Goal: Transaction & Acquisition: Purchase product/service

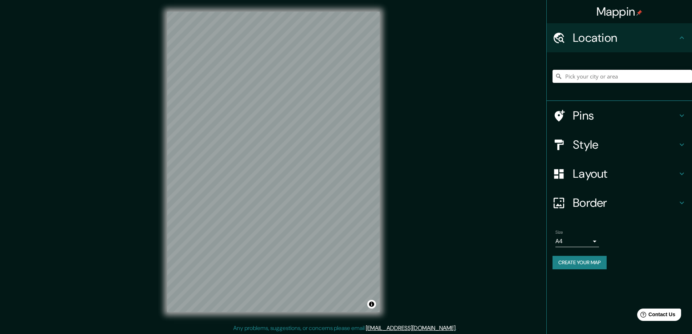
click at [624, 70] on input "Pick your city or area" at bounding box center [621, 76] width 139 height 13
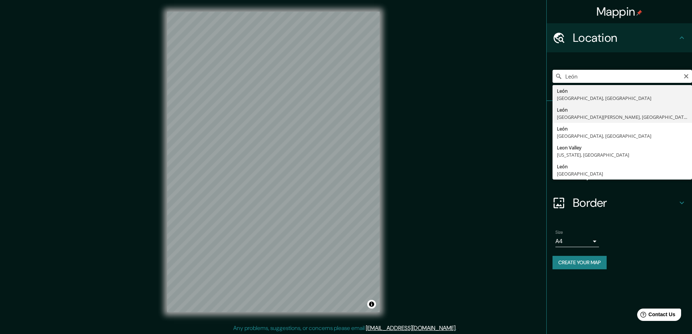
type input "[GEOGRAPHIC_DATA], [GEOGRAPHIC_DATA][PERSON_NAME], [GEOGRAPHIC_DATA]"
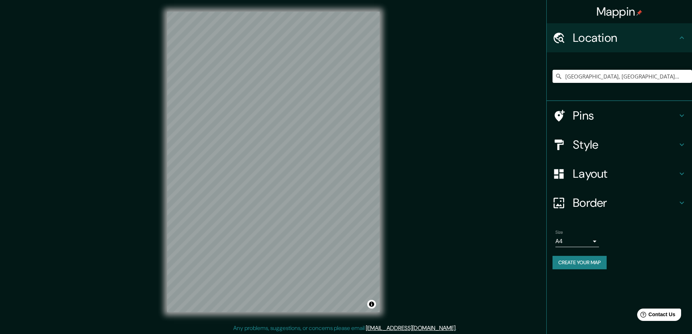
click at [578, 111] on h4 "Pins" at bounding box center [625, 115] width 105 height 15
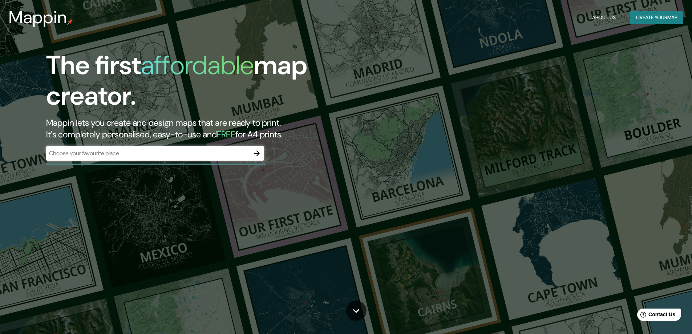
click at [194, 160] on div "​" at bounding box center [155, 153] width 218 height 15
click at [200, 152] on input "text" at bounding box center [147, 153] width 203 height 8
click at [662, 19] on button "Create your map" at bounding box center [656, 17] width 53 height 13
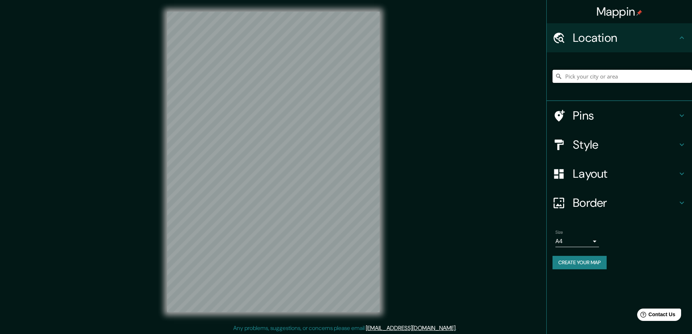
click at [577, 74] on input "Pick your city or area" at bounding box center [621, 76] width 139 height 13
click at [589, 111] on h4 "Pins" at bounding box center [625, 115] width 105 height 15
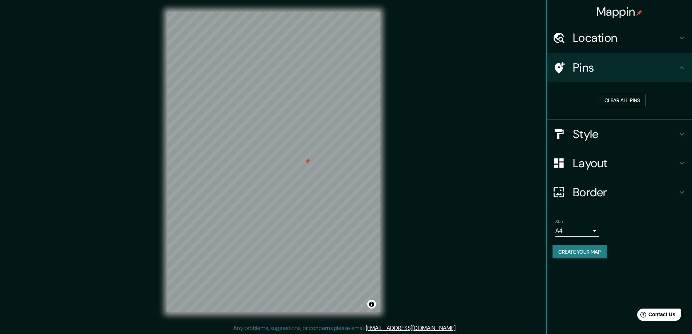
click at [628, 102] on button "Clear all pins" at bounding box center [621, 100] width 47 height 13
click at [625, 35] on h4 "Location" at bounding box center [625, 38] width 105 height 15
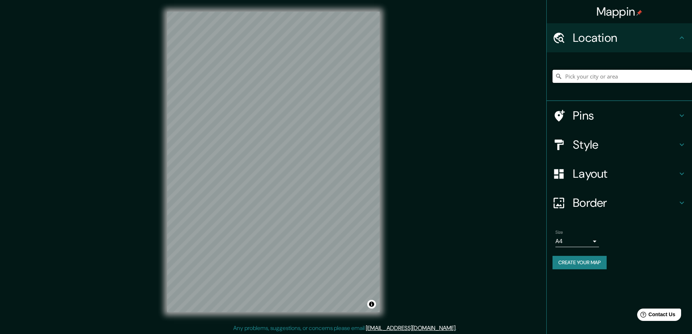
click at [588, 80] on input "Pick your city or area" at bounding box center [621, 76] width 139 height 13
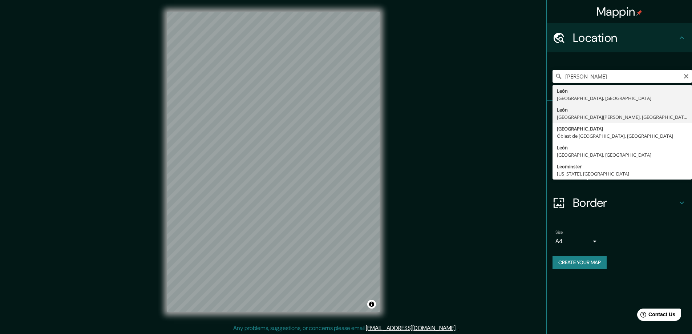
type input "[GEOGRAPHIC_DATA], [GEOGRAPHIC_DATA][PERSON_NAME], [GEOGRAPHIC_DATA]"
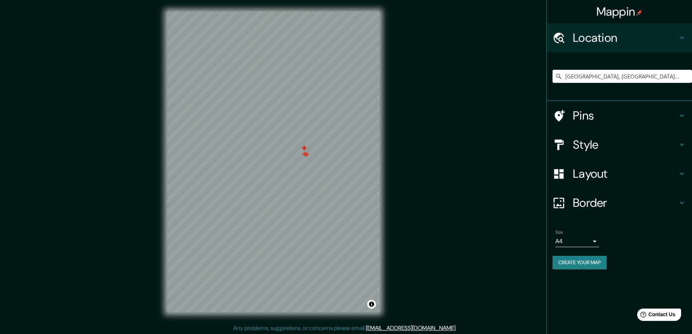
click at [592, 123] on div "Pins" at bounding box center [619, 115] width 145 height 29
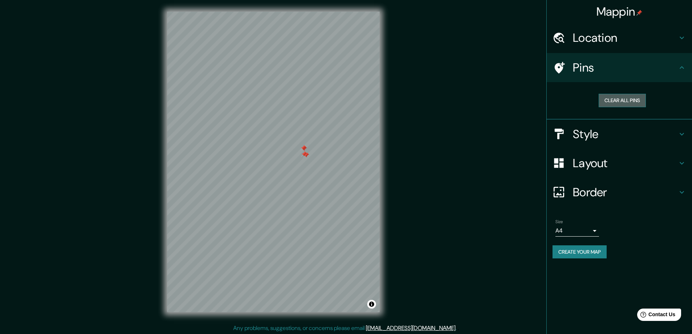
click at [619, 104] on button "Clear all pins" at bounding box center [621, 100] width 47 height 13
click at [618, 139] on h4 "Style" at bounding box center [625, 134] width 105 height 15
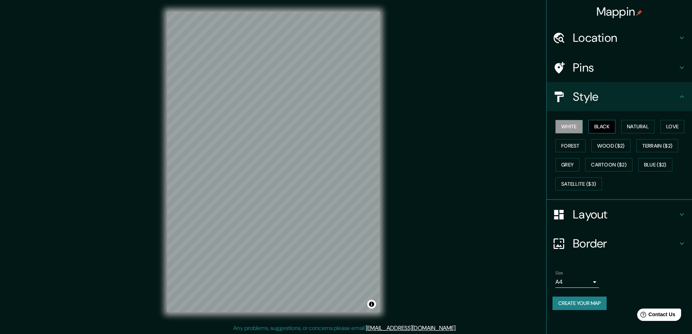
click at [601, 126] on button "Black" at bounding box center [601, 126] width 27 height 13
click at [576, 183] on button "Satellite ($3)" at bounding box center [578, 183] width 46 height 13
click at [655, 165] on button "Blue ($2)" at bounding box center [655, 164] width 34 height 13
click at [601, 166] on button "Cartoon ($2)" at bounding box center [608, 164] width 47 height 13
click at [571, 184] on button "Satellite ($3)" at bounding box center [578, 183] width 46 height 13
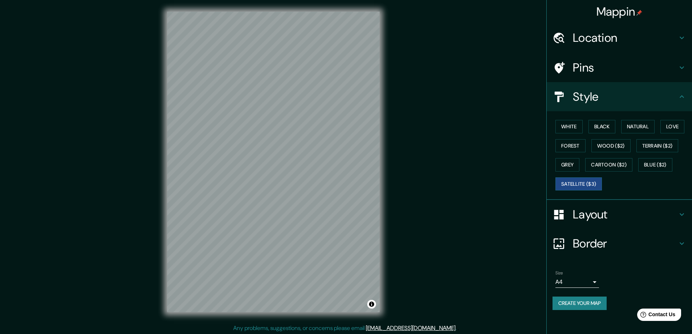
click at [586, 71] on h4 "Pins" at bounding box center [625, 67] width 105 height 15
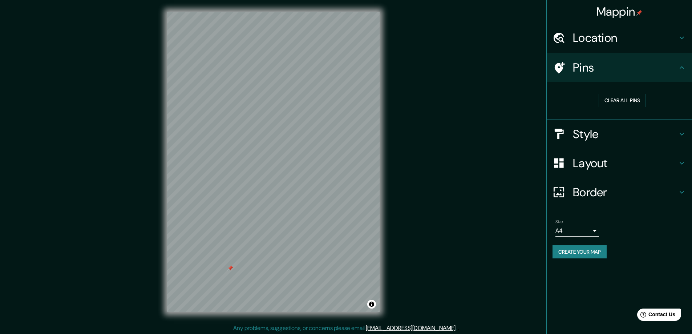
click at [306, 312] on div "© Mapbox © OpenStreetMap Improve this map © Maxar" at bounding box center [273, 162] width 236 height 324
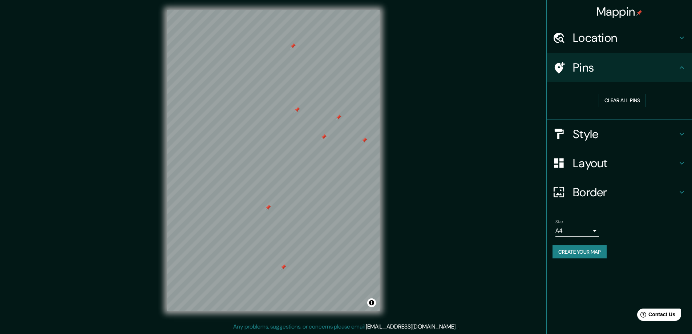
click at [616, 127] on h4 "Style" at bounding box center [625, 134] width 105 height 15
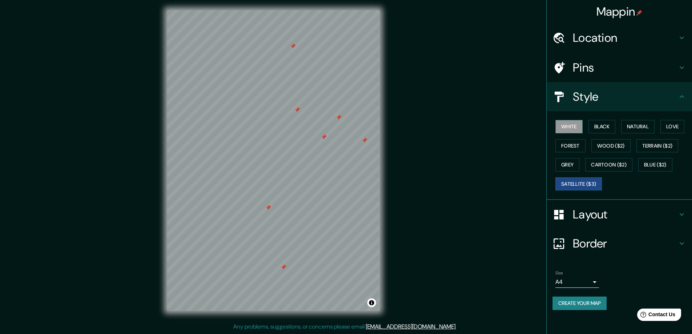
click at [561, 131] on button "White" at bounding box center [568, 126] width 27 height 13
click at [597, 126] on button "Black" at bounding box center [601, 126] width 27 height 13
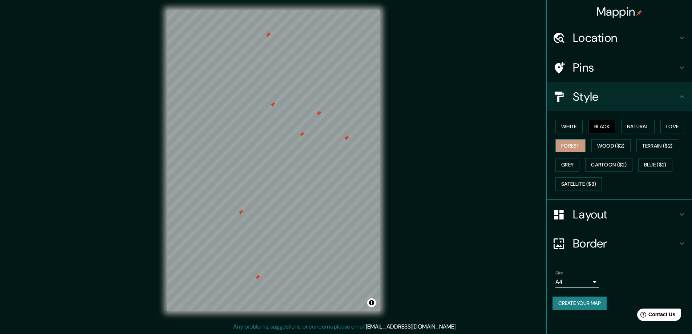
click at [564, 146] on button "Forest" at bounding box center [570, 145] width 30 height 13
click at [642, 124] on button "Natural" at bounding box center [637, 126] width 33 height 13
click at [675, 128] on button "Love" at bounding box center [672, 126] width 24 height 13
click at [571, 167] on button "Grey" at bounding box center [567, 164] width 24 height 13
click at [670, 125] on button "Love" at bounding box center [672, 126] width 24 height 13
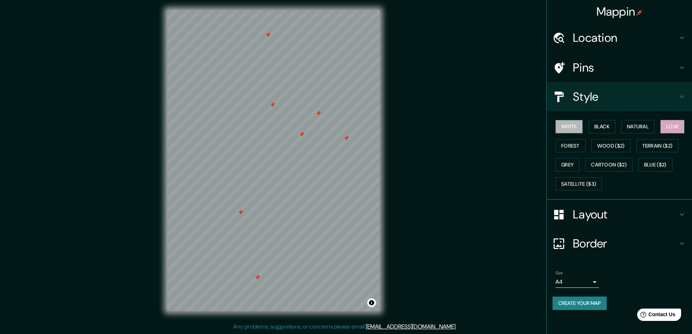
click at [580, 126] on button "White" at bounding box center [568, 126] width 27 height 13
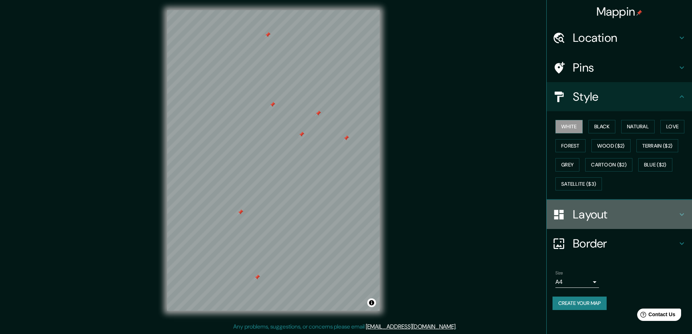
click at [606, 213] on h4 "Layout" at bounding box center [625, 214] width 105 height 15
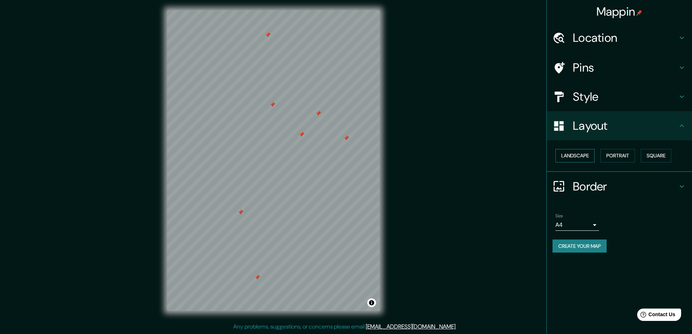
click at [587, 153] on button "Landscape" at bounding box center [574, 155] width 39 height 13
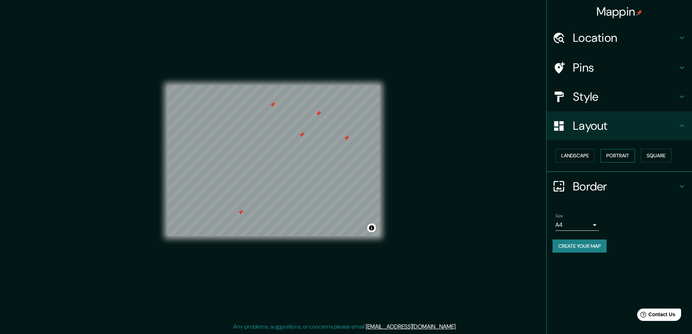
click at [619, 154] on button "Portrait" at bounding box center [617, 155] width 34 height 13
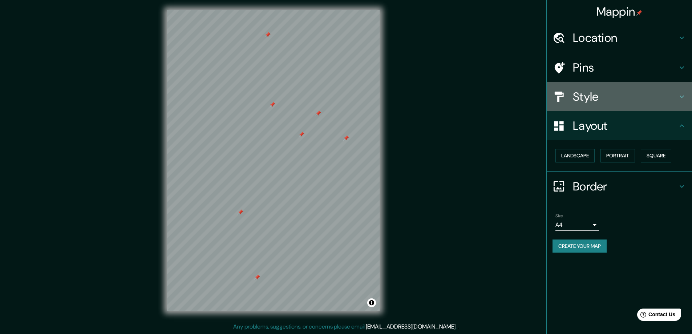
click at [612, 98] on h4 "Style" at bounding box center [625, 96] width 105 height 15
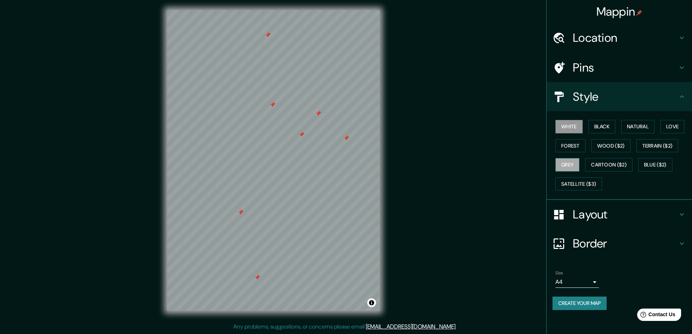
click at [575, 162] on button "Grey" at bounding box center [567, 164] width 24 height 13
click at [566, 303] on button "Create your map" at bounding box center [579, 302] width 54 height 13
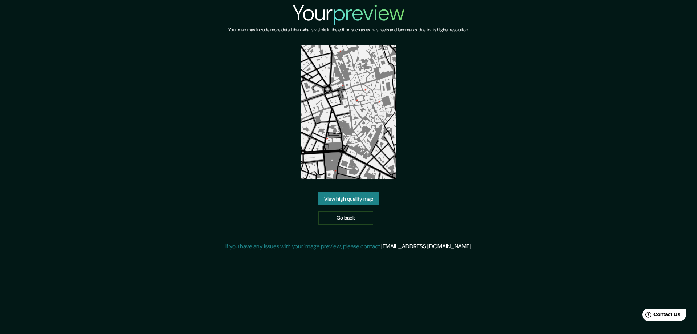
click at [356, 200] on link "View high quality map" at bounding box center [348, 198] width 61 height 13
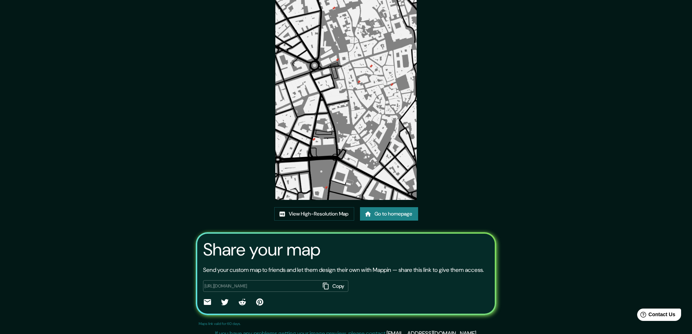
scroll to position [48, 0]
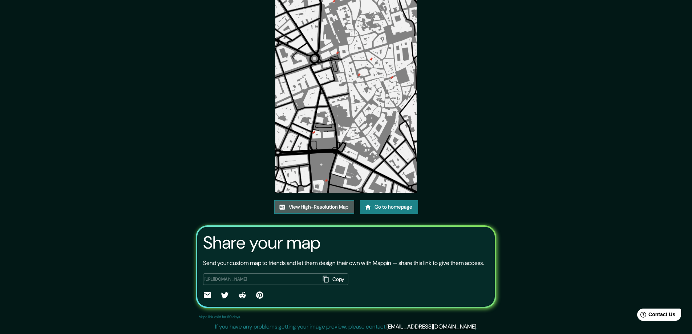
click at [329, 200] on link "View High-Resolution Map" at bounding box center [314, 206] width 80 height 13
